Goal: Navigation & Orientation: Find specific page/section

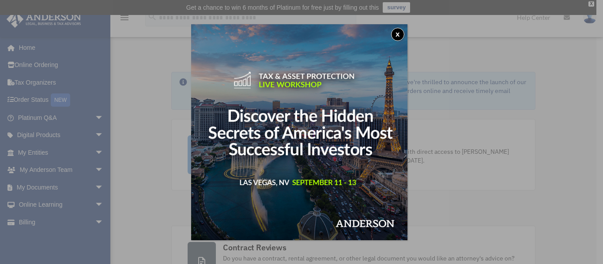
click at [402, 35] on button "x" at bounding box center [397, 34] width 13 height 13
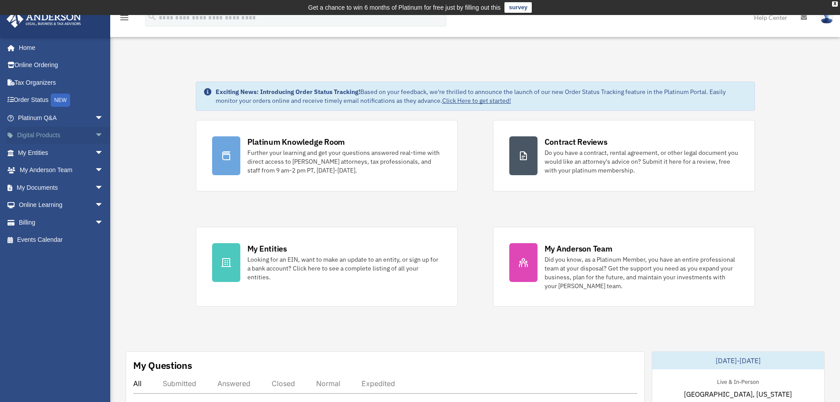
click at [18, 132] on link "Digital Products arrow_drop_down" at bounding box center [61, 136] width 111 height 18
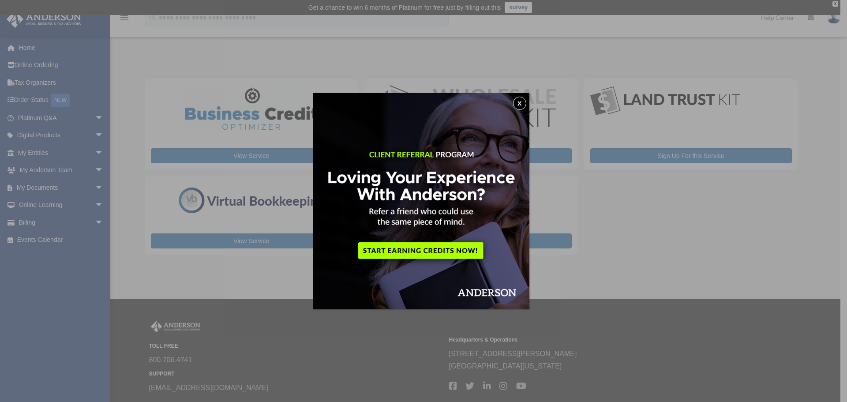
click at [523, 101] on button "x" at bounding box center [519, 103] width 13 height 13
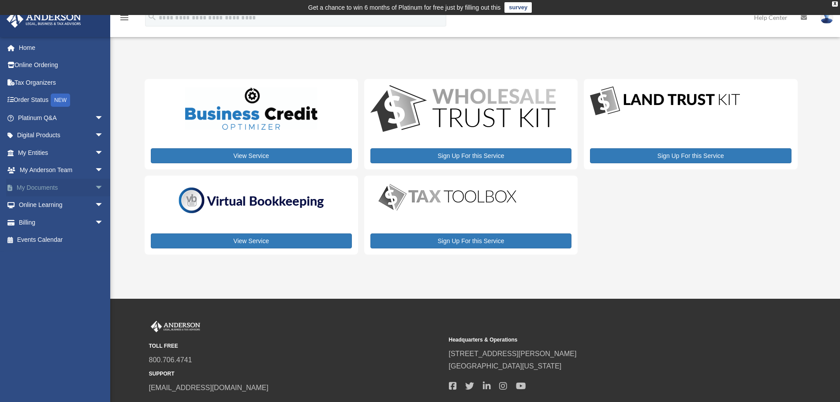
click at [28, 188] on link "My Documents arrow_drop_down" at bounding box center [61, 188] width 111 height 18
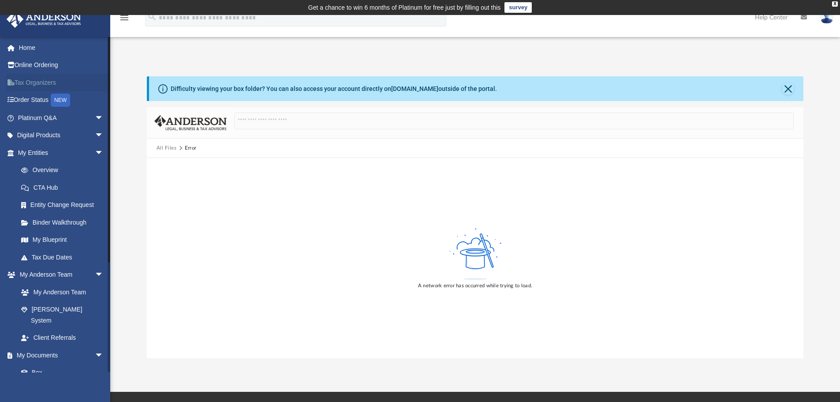
click at [41, 85] on link "Tax Organizers" at bounding box center [61, 83] width 111 height 18
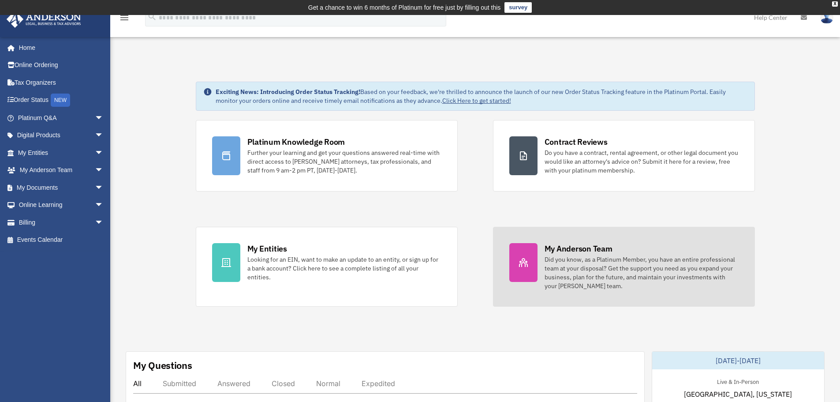
click at [569, 259] on div "Did you know, as a Platinum Member, you have an entire professional team at you…" at bounding box center [642, 272] width 194 height 35
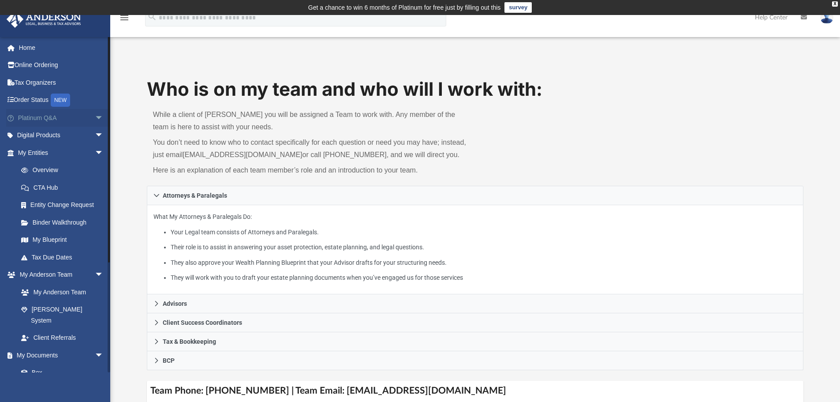
click at [95, 123] on span "arrow_drop_down" at bounding box center [104, 118] width 18 height 18
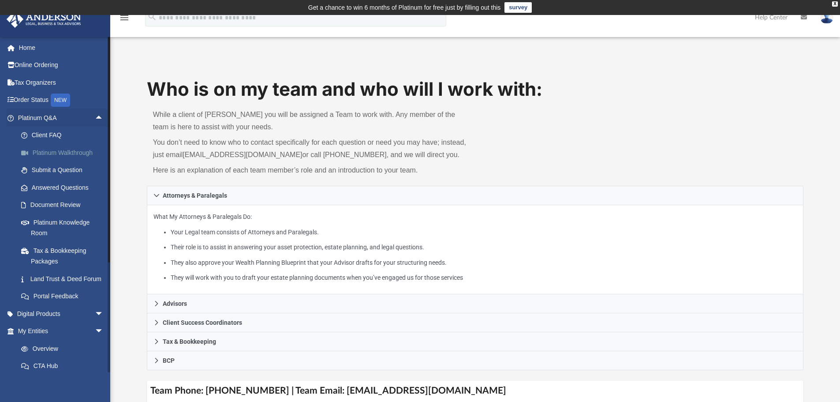
click at [74, 151] on link "Platinum Walkthrough" at bounding box center [64, 153] width 105 height 18
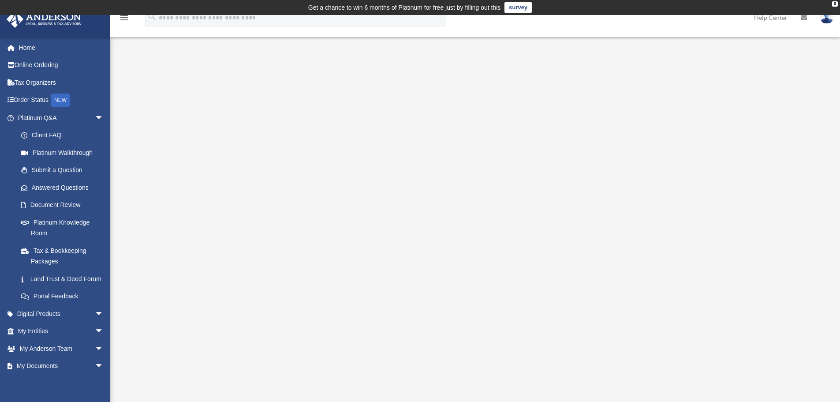
click at [787, 269] on div "<span data-mce-type="bookmark" style="display: inline-block; width: 0px; overfl…" at bounding box center [475, 227] width 660 height 304
